Goal: Information Seeking & Learning: Find specific fact

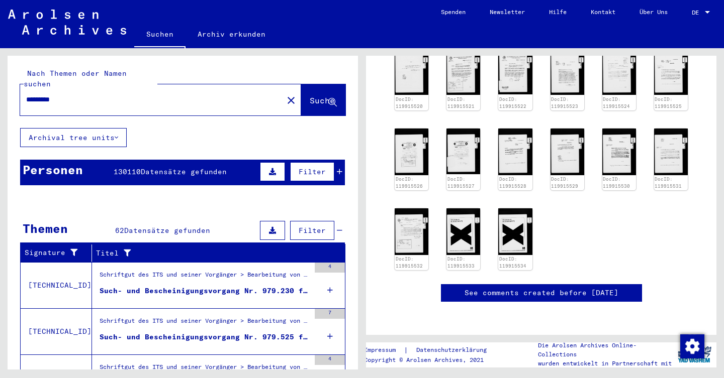
click at [118, 100] on div "*********" at bounding box center [148, 99] width 257 height 23
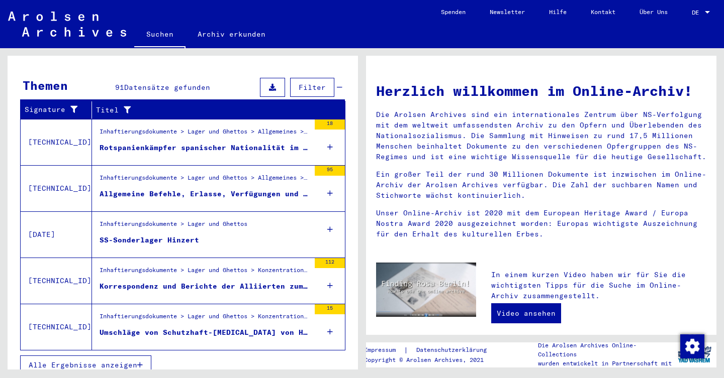
click at [139, 200] on button "Alle Ergebnisse anzeigen" at bounding box center [85, 209] width 131 height 19
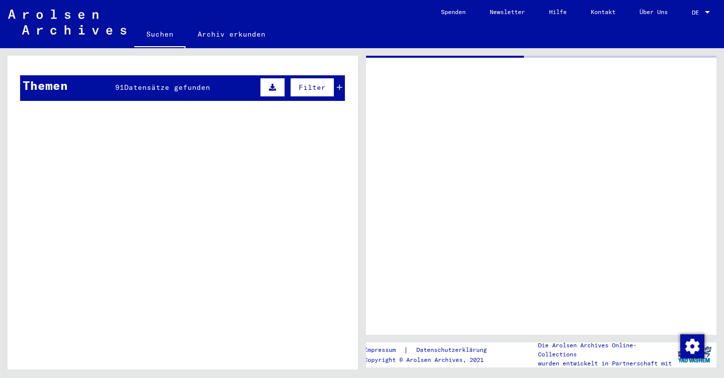
type input "*********"
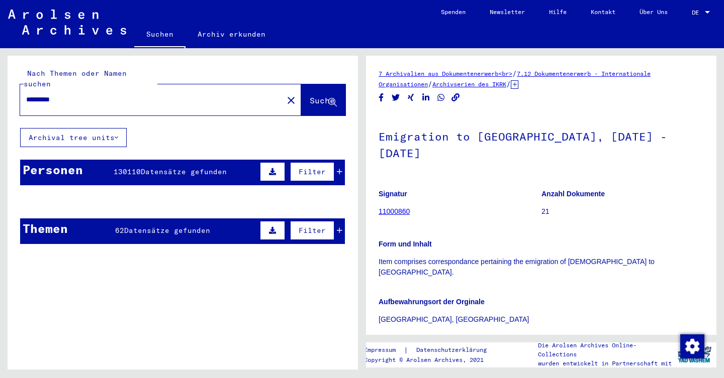
click at [144, 167] on span "Datensätze gefunden" at bounding box center [184, 171] width 86 height 9
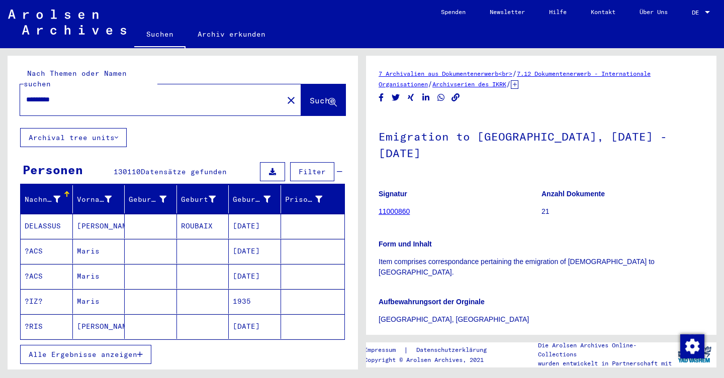
drag, startPoint x: 171, startPoint y: 98, endPoint x: 112, endPoint y: 79, distance: 61.7
click at [112, 88] on div "*********" at bounding box center [148, 99] width 257 height 23
click at [91, 94] on input "*********" at bounding box center [151, 99] width 251 height 11
drag, startPoint x: 91, startPoint y: 90, endPoint x: 13, endPoint y: 71, distance: 80.6
click at [13, 71] on div "Nach Themen oder Namen suchen ********* close Suche" at bounding box center [183, 92] width 350 height 72
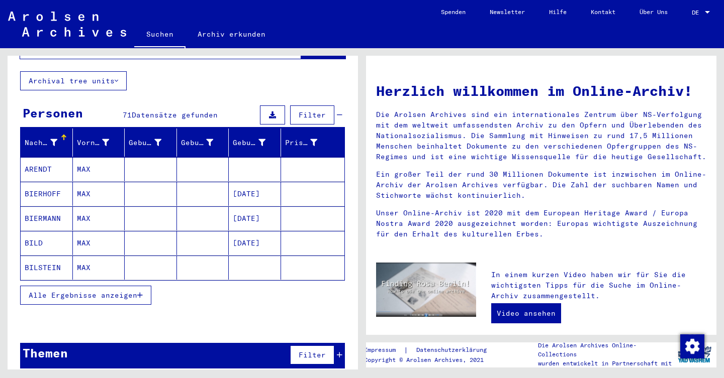
scroll to position [56, 0]
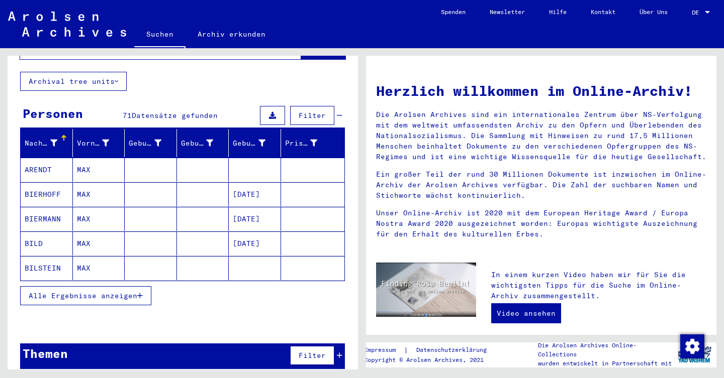
click at [74, 292] on span "Alle Ergebnisse anzeigen" at bounding box center [83, 296] width 109 height 9
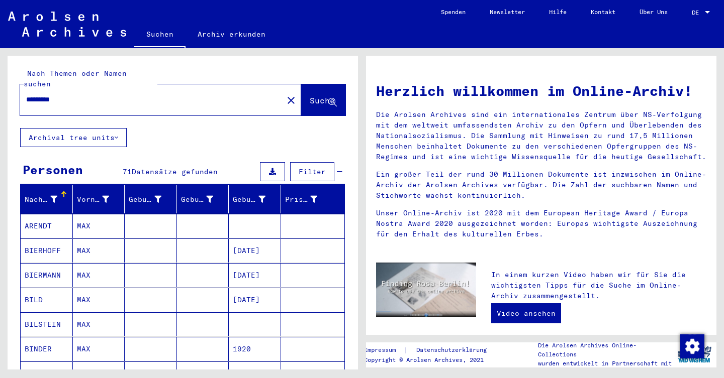
scroll to position [0, 0]
drag, startPoint x: 70, startPoint y: 92, endPoint x: 46, endPoint y: 88, distance: 24.9
click at [46, 94] on input "********" at bounding box center [148, 99] width 245 height 11
type input "*"
type input "**********"
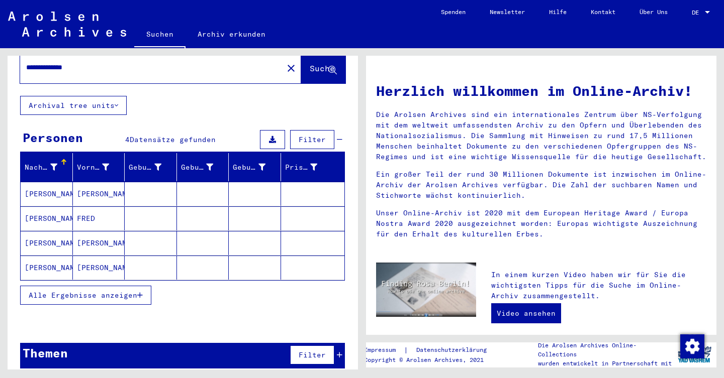
scroll to position [32, 0]
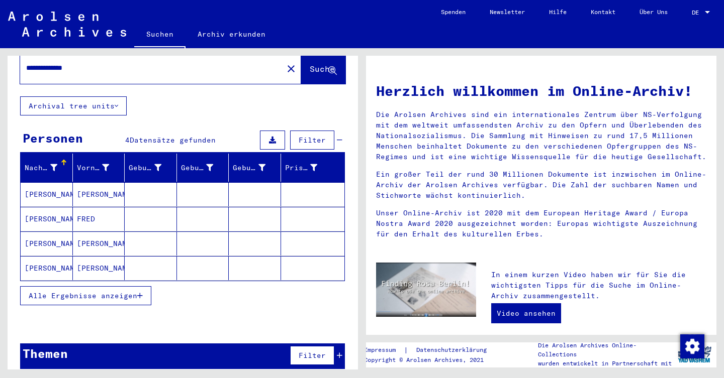
click at [63, 182] on mat-cell "[PERSON_NAME]" at bounding box center [47, 194] width 52 height 24
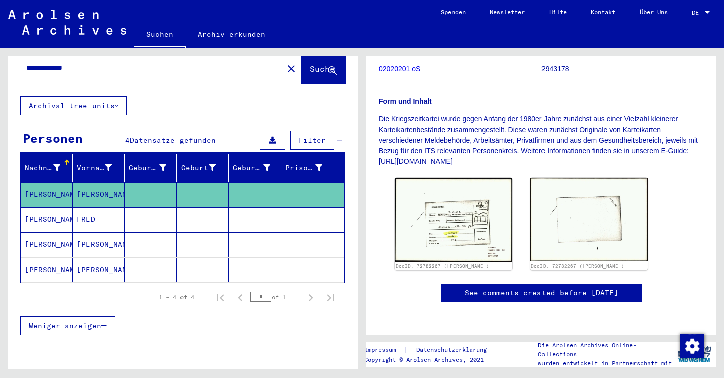
scroll to position [236, 0]
click at [411, 176] on img at bounding box center [453, 220] width 123 height 88
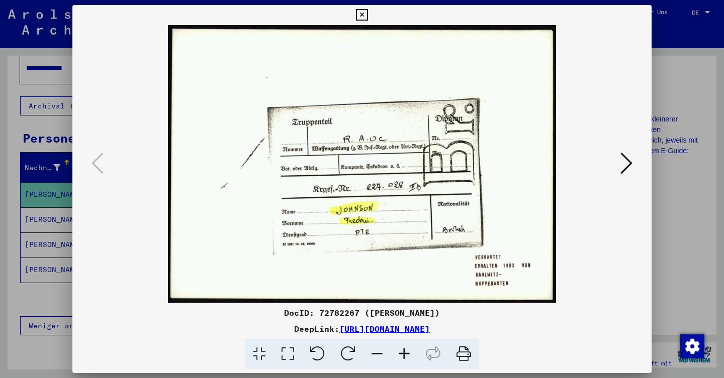
scroll to position [0, 0]
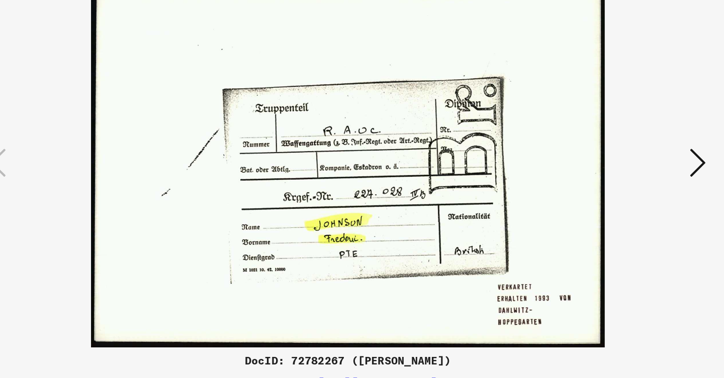
click at [620, 151] on icon at bounding box center [626, 163] width 12 height 24
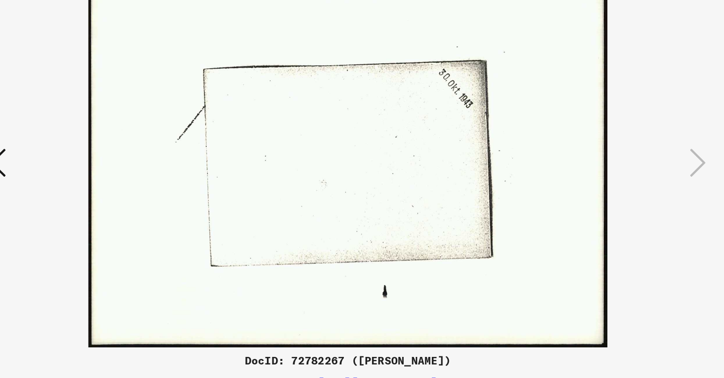
click at [91, 151] on icon at bounding box center [97, 163] width 12 height 24
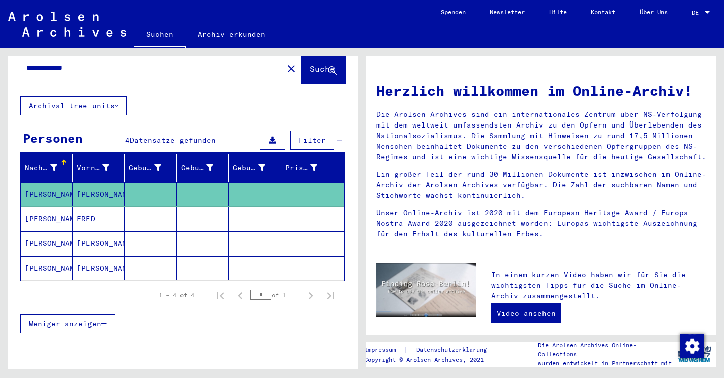
scroll to position [56, 0]
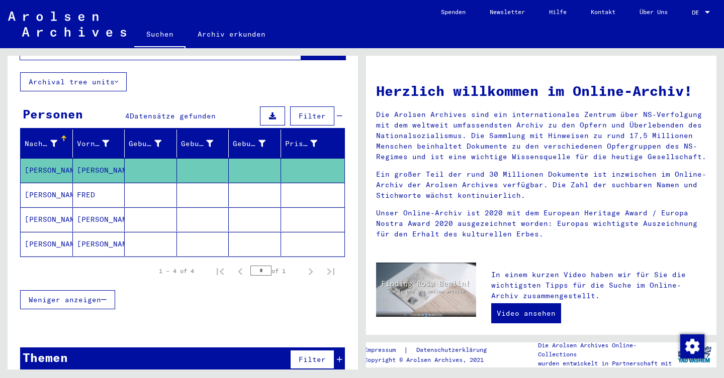
click at [90, 183] on mat-cell "FRED" at bounding box center [99, 195] width 52 height 24
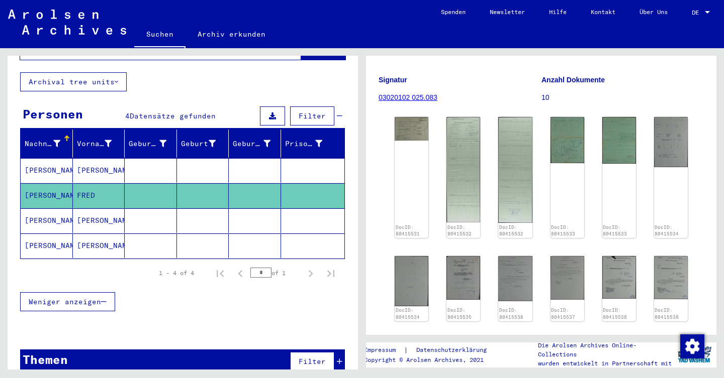
scroll to position [161, 0]
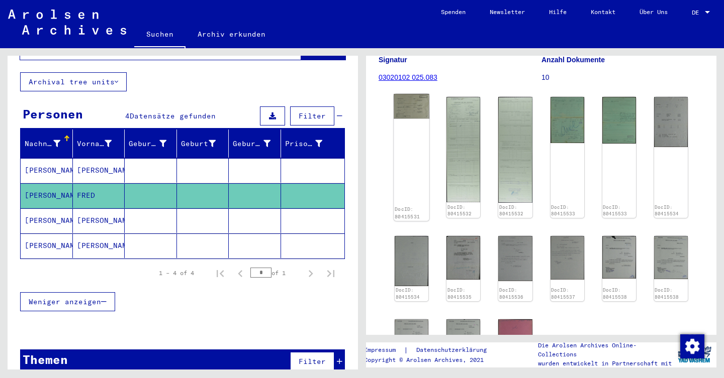
click at [406, 114] on img at bounding box center [412, 106] width 36 height 25
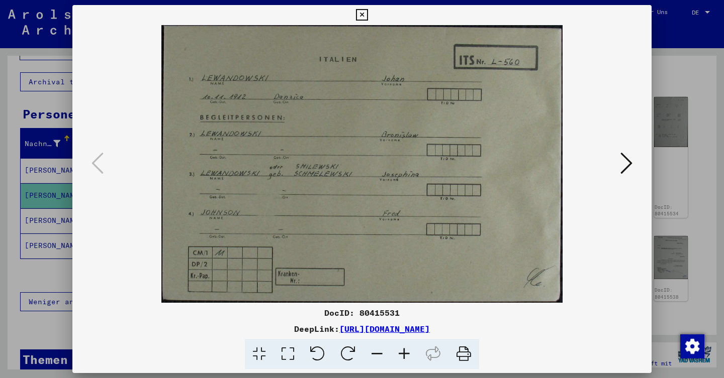
click at [630, 167] on icon at bounding box center [626, 163] width 12 height 24
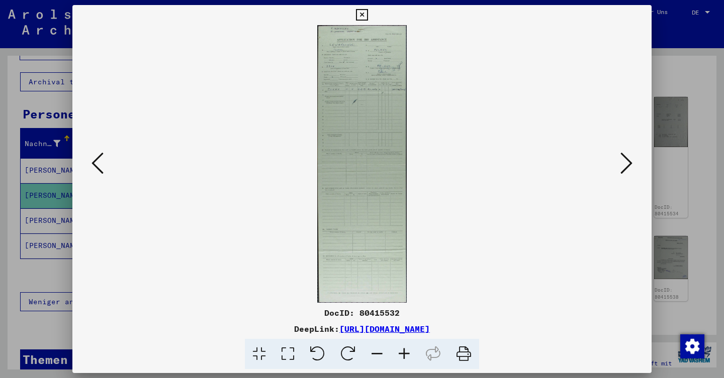
click at [630, 167] on icon at bounding box center [626, 163] width 12 height 24
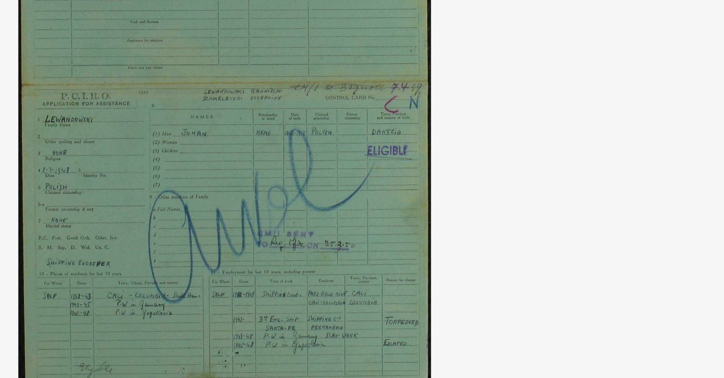
drag, startPoint x: 243, startPoint y: 103, endPoint x: 246, endPoint y: 92, distance: 11.1
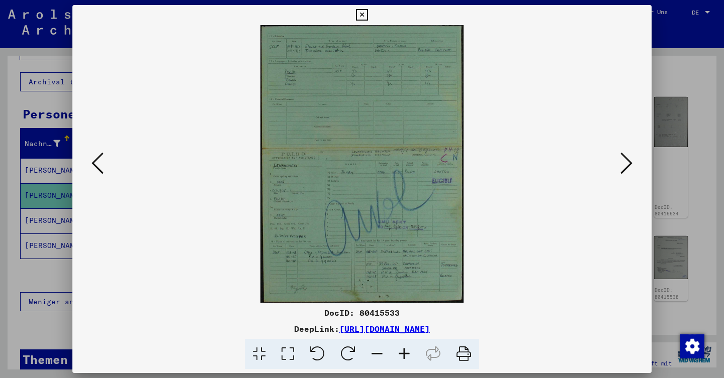
click at [630, 156] on icon at bounding box center [626, 163] width 12 height 24
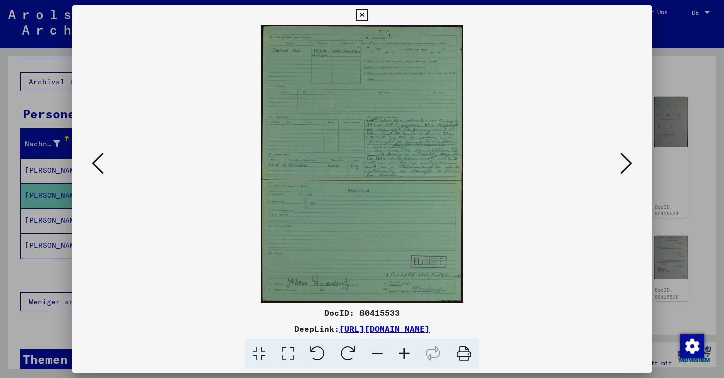
click at [630, 156] on icon at bounding box center [626, 163] width 12 height 24
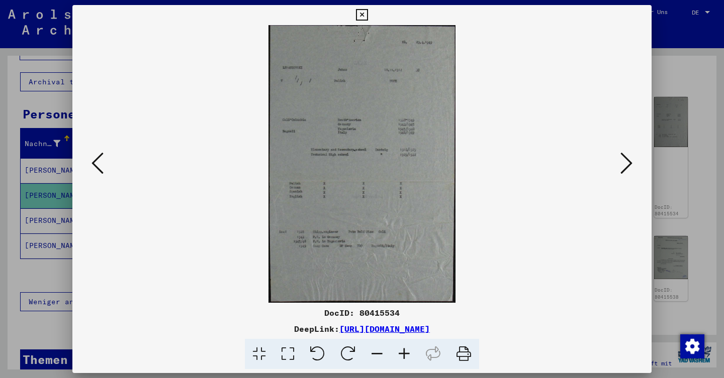
click at [630, 156] on icon at bounding box center [626, 163] width 12 height 24
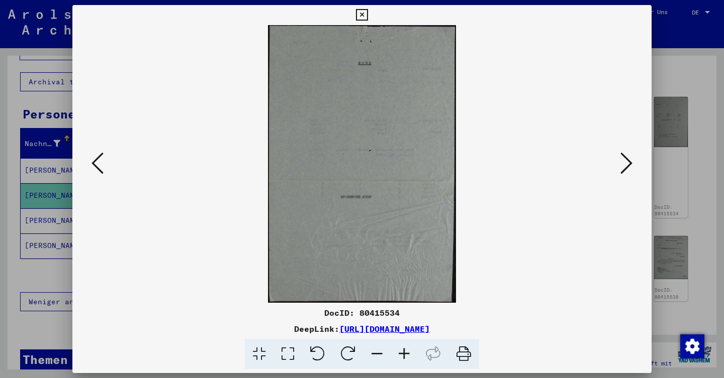
click at [630, 156] on icon at bounding box center [626, 163] width 12 height 24
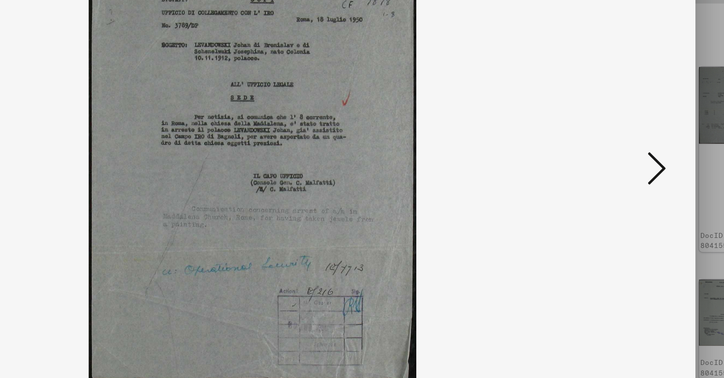
click at [617, 150] on button at bounding box center [626, 164] width 18 height 29
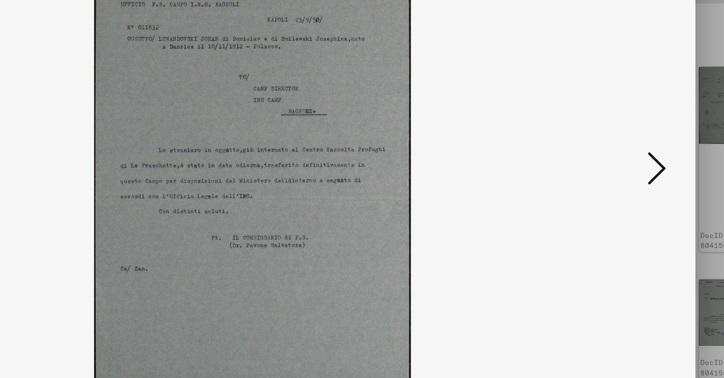
click at [617, 150] on button at bounding box center [626, 164] width 18 height 29
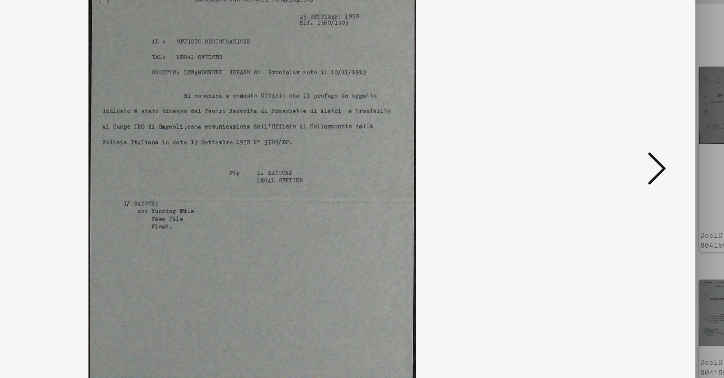
click at [617, 150] on button at bounding box center [626, 164] width 18 height 29
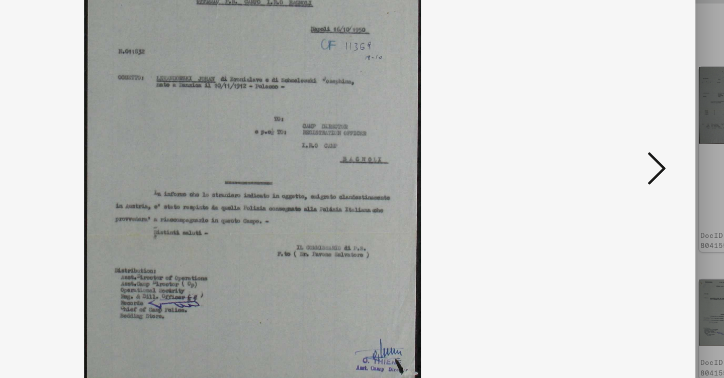
click at [617, 150] on button at bounding box center [626, 164] width 18 height 29
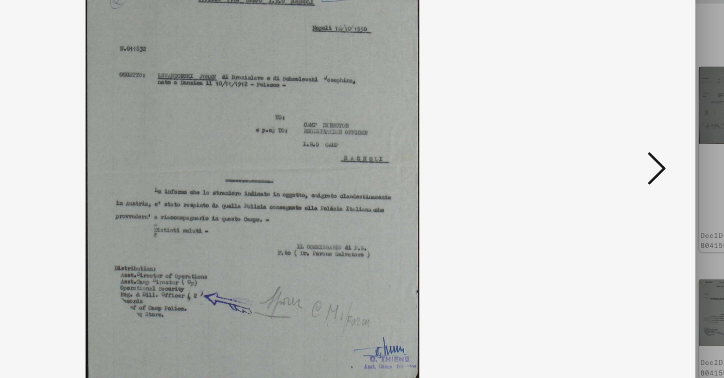
click at [617, 150] on button at bounding box center [626, 164] width 18 height 29
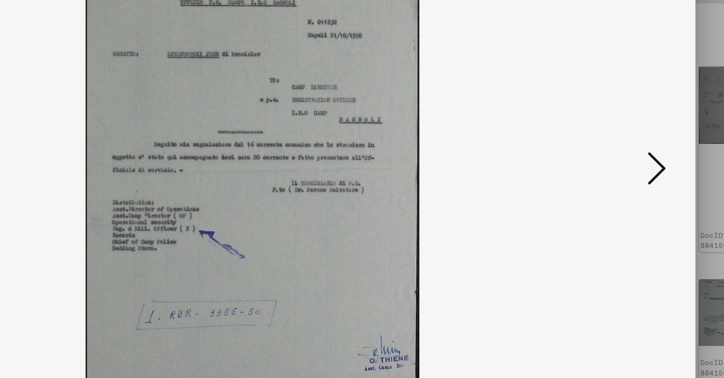
click at [617, 150] on button at bounding box center [626, 164] width 18 height 29
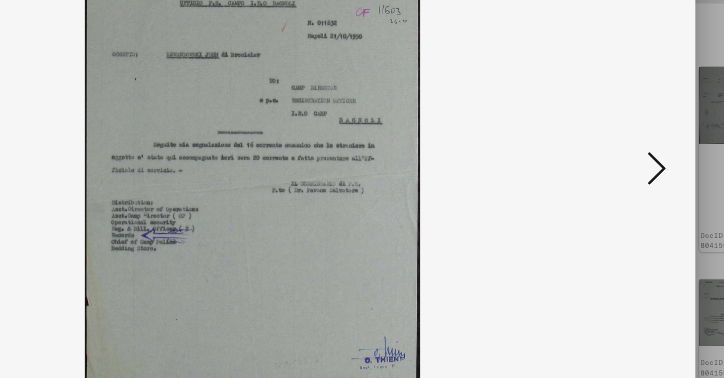
click at [617, 150] on button at bounding box center [626, 164] width 18 height 29
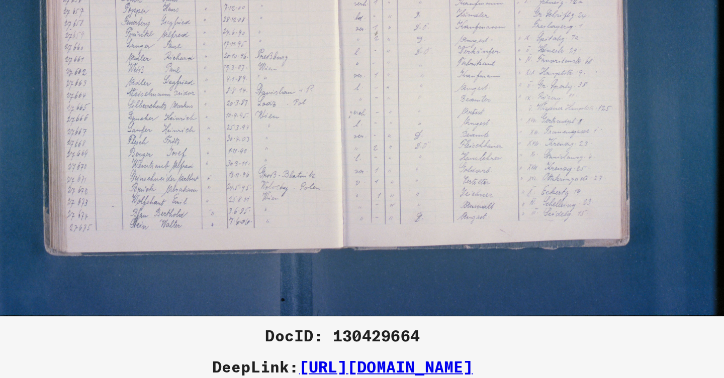
scroll to position [153, 0]
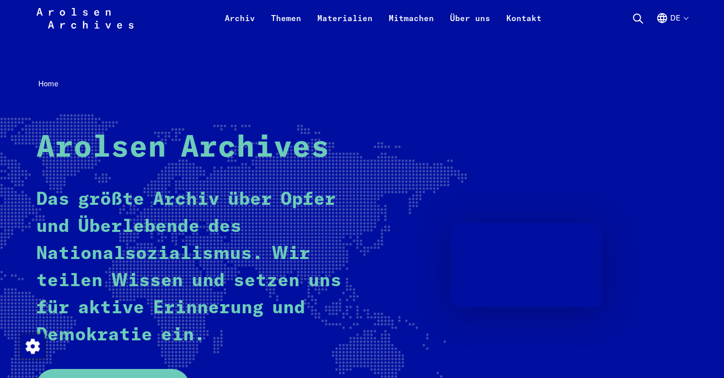
scroll to position [94, 0]
